Goal: Task Accomplishment & Management: Use online tool/utility

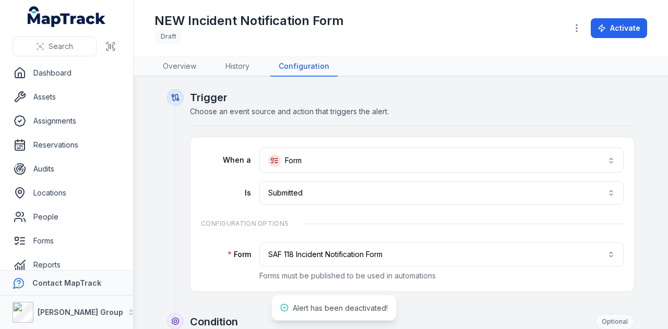
scroll to position [560, 0]
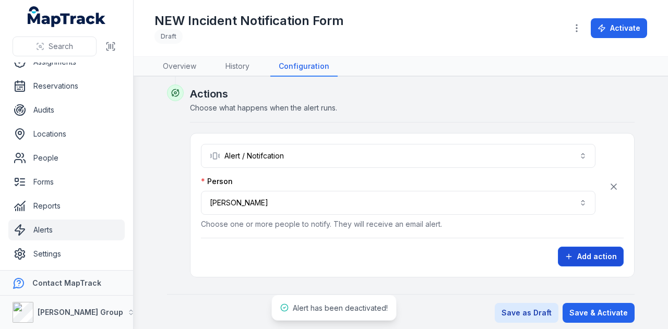
click at [585, 247] on button "Add action" at bounding box center [591, 257] width 66 height 20
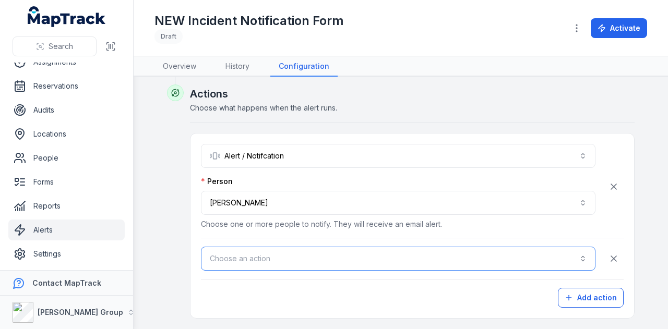
click at [295, 260] on button "Choose an action" at bounding box center [398, 259] width 395 height 24
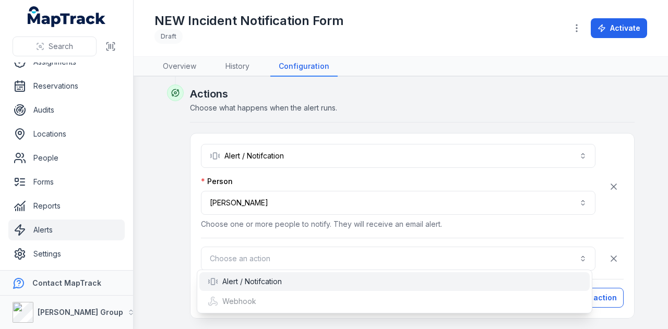
click at [298, 279] on div "Alert / Notifcation" at bounding box center [394, 282] width 373 height 10
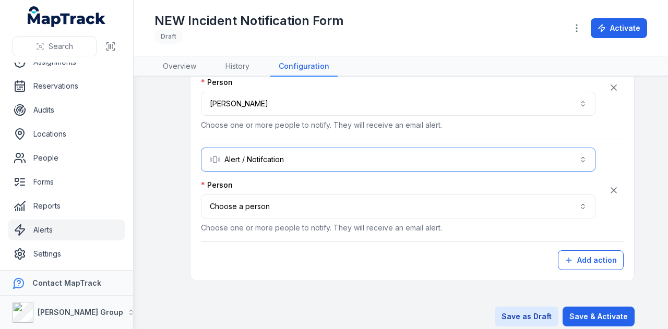
scroll to position [661, 0]
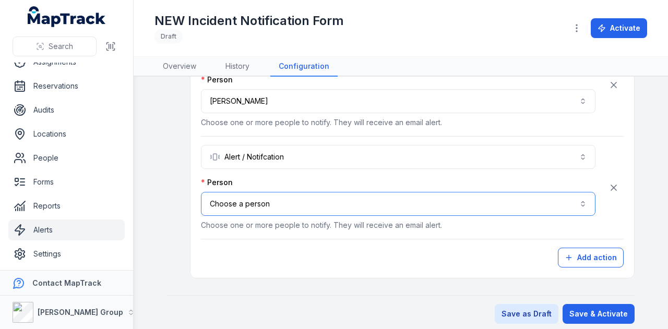
click at [287, 198] on button "Choose a person" at bounding box center [398, 204] width 395 height 24
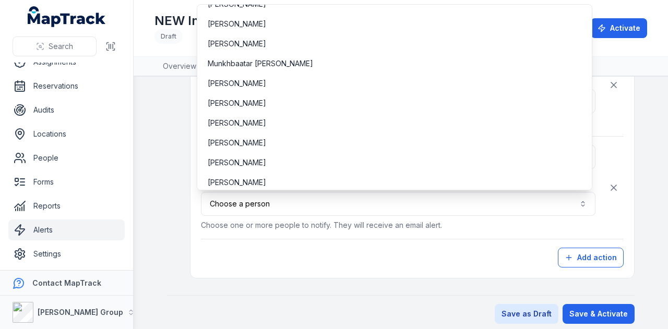
scroll to position [3185, 0]
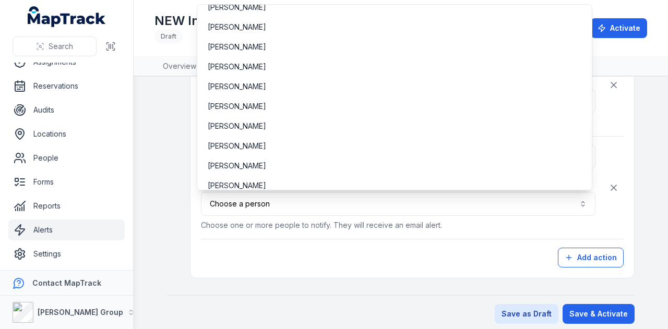
click at [273, 261] on div "**********" at bounding box center [412, 155] width 423 height 226
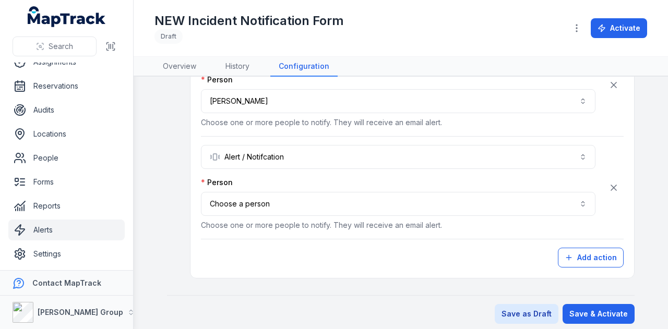
drag, startPoint x: 616, startPoint y: 181, endPoint x: 584, endPoint y: 171, distance: 33.4
click at [615, 181] on button "button" at bounding box center [614, 188] width 20 height 20
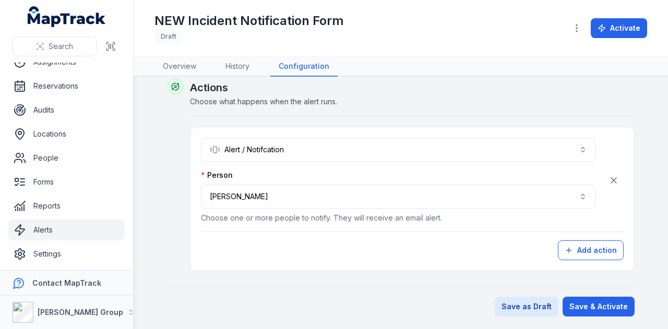
scroll to position [560, 0]
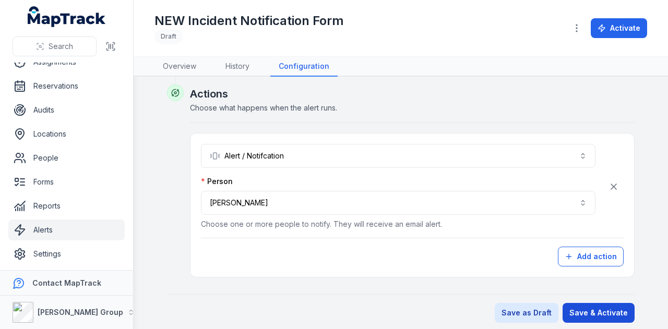
click at [594, 304] on button "Save & Activate" at bounding box center [599, 313] width 72 height 20
